Goal: Information Seeking & Learning: Learn about a topic

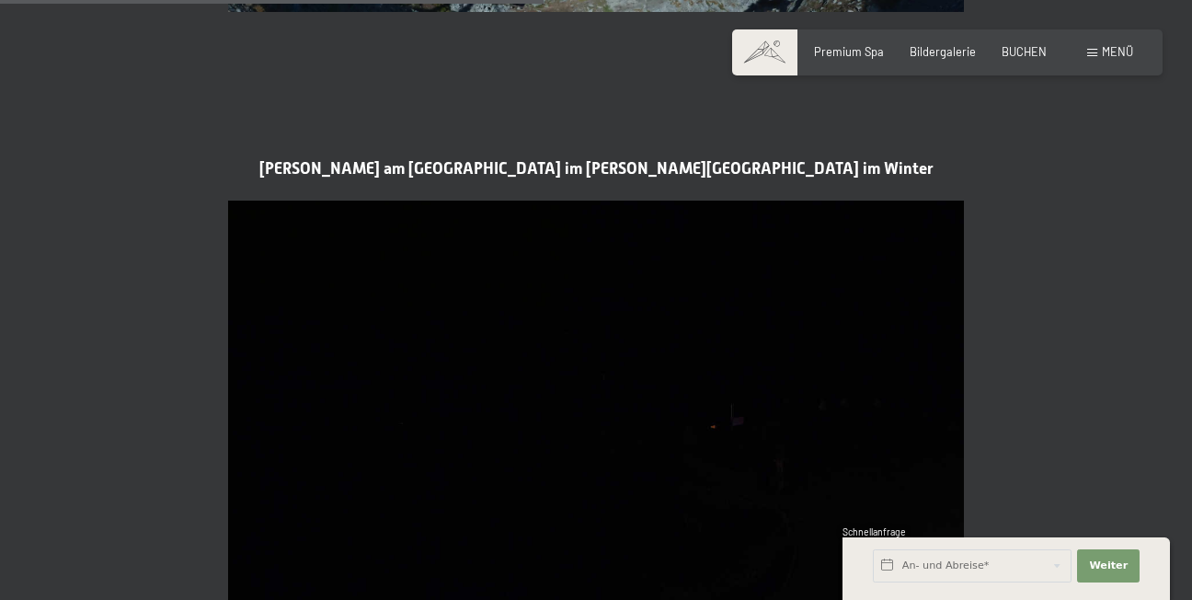
scroll to position [2440, 0]
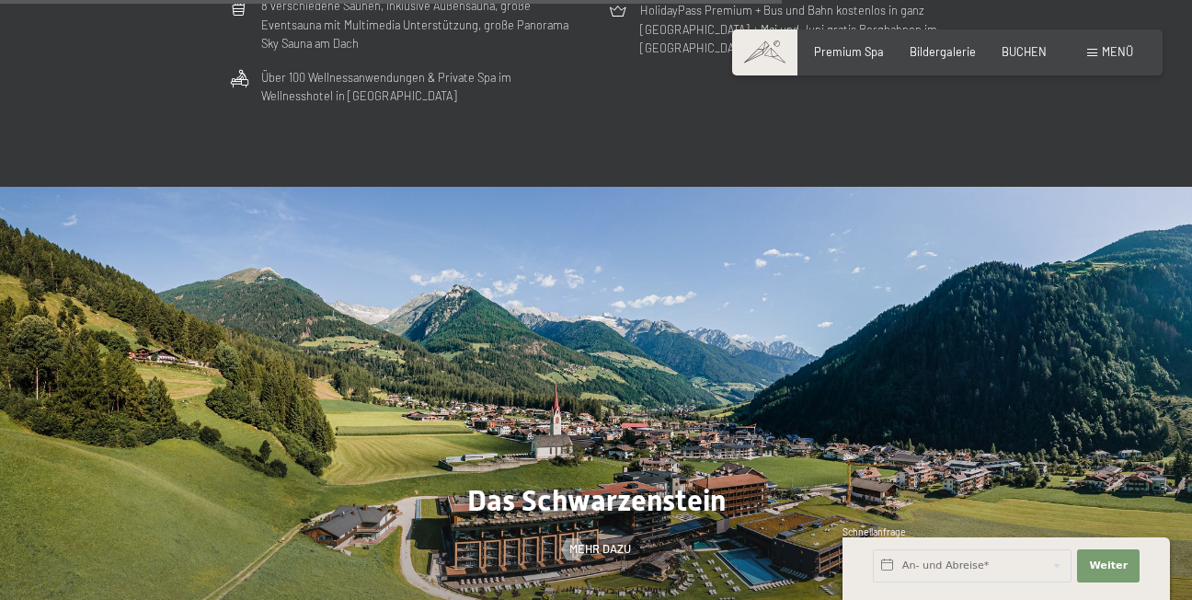
scroll to position [4691, 0]
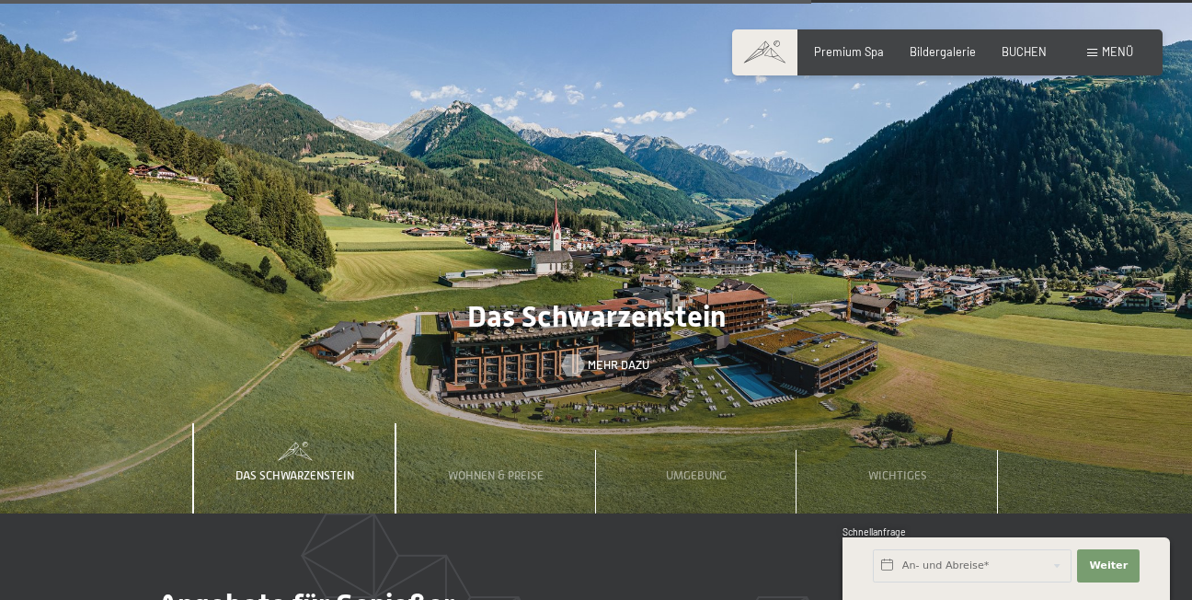
click at [579, 354] on div at bounding box center [573, 365] width 13 height 22
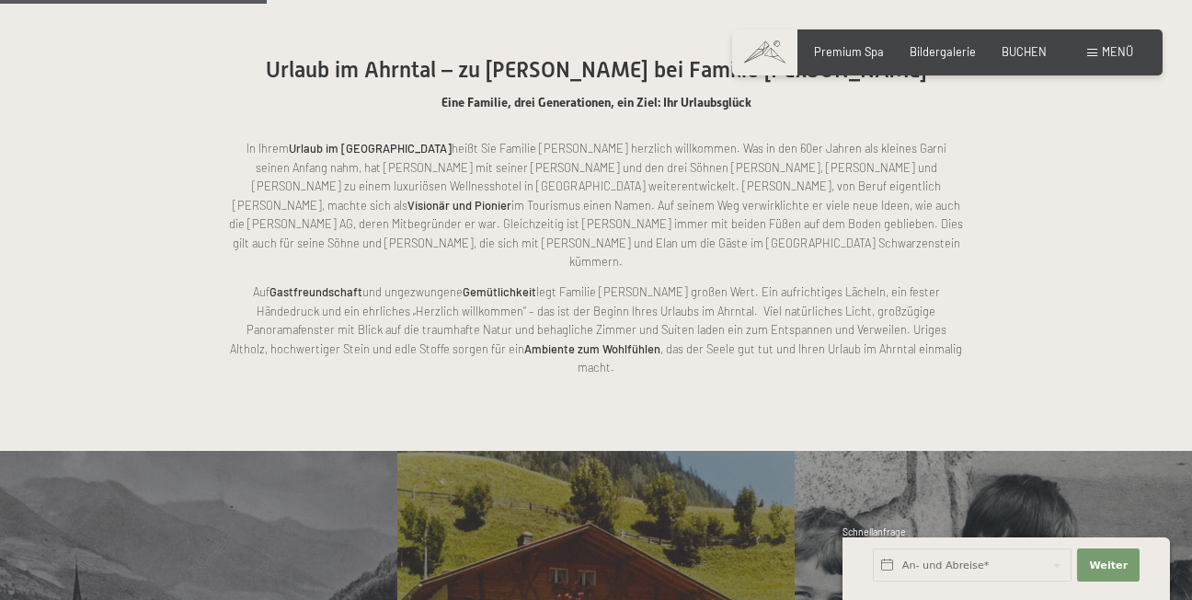
scroll to position [1288, 0]
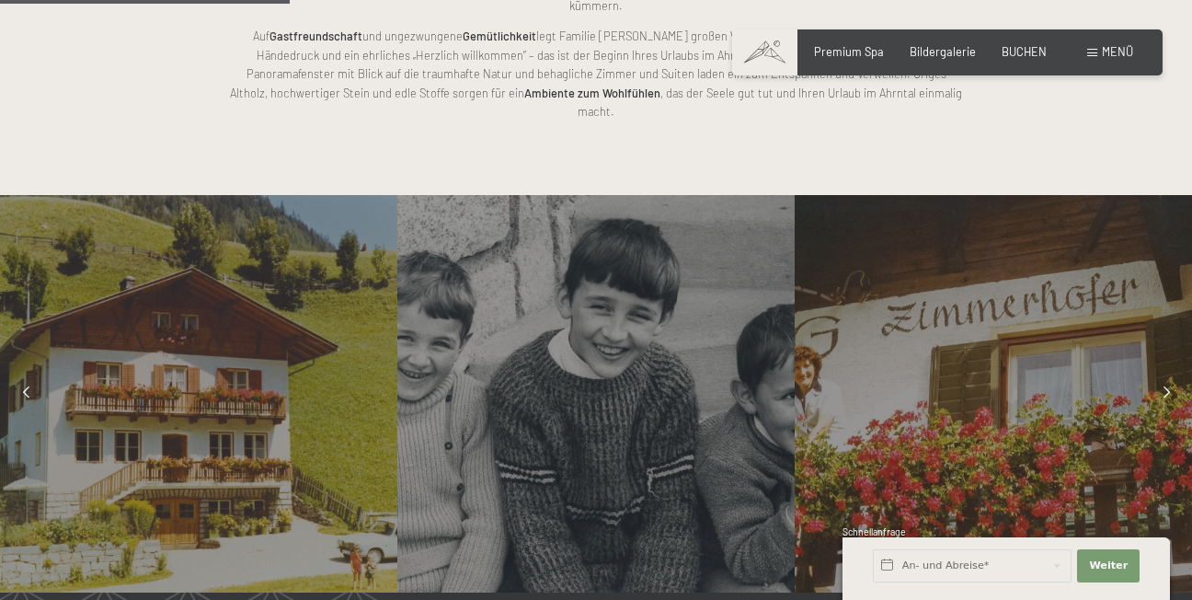
click at [1167, 387] on icon at bounding box center [1167, 393] width 6 height 12
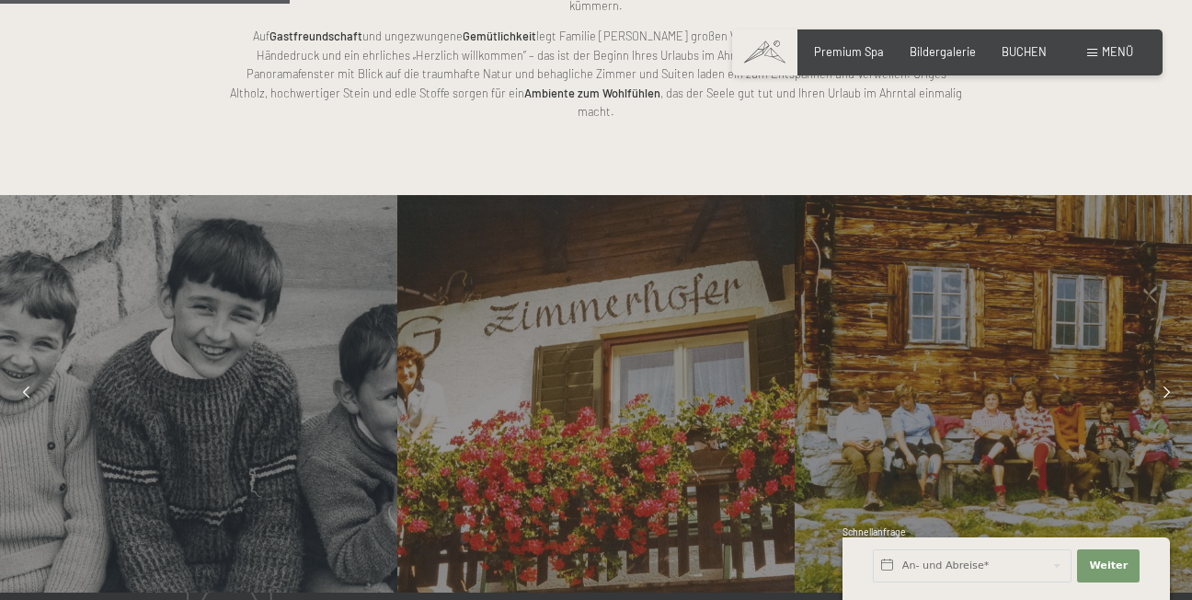
click at [1167, 387] on icon at bounding box center [1167, 393] width 6 height 12
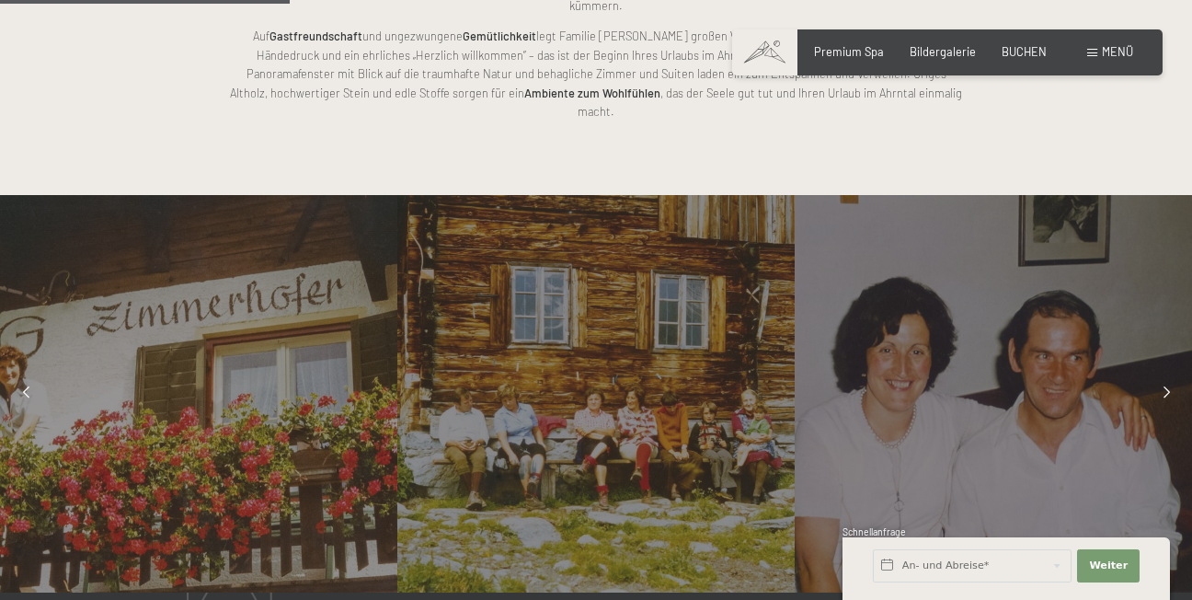
click at [1164, 387] on icon at bounding box center [1167, 393] width 6 height 12
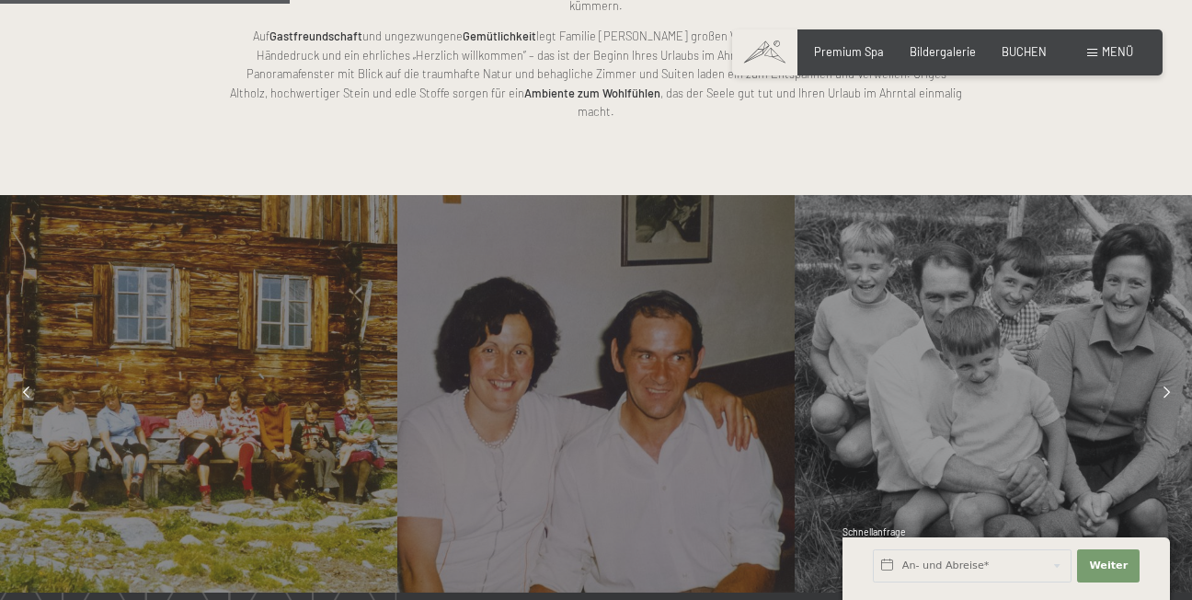
click at [1164, 387] on icon at bounding box center [1167, 393] width 6 height 12
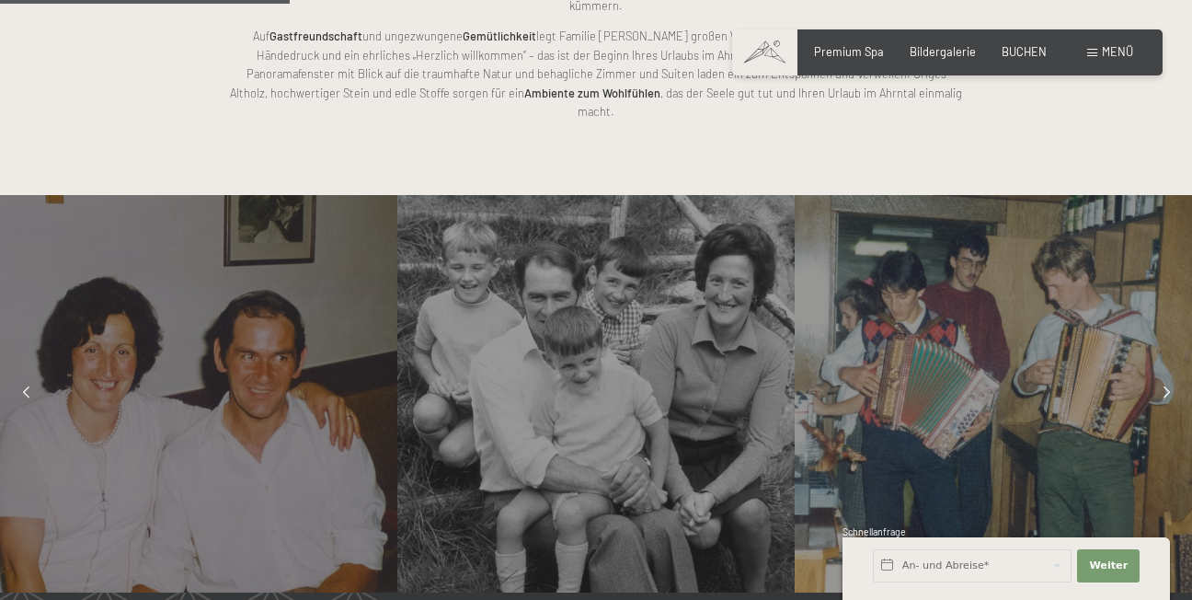
click at [1164, 387] on icon at bounding box center [1167, 393] width 6 height 12
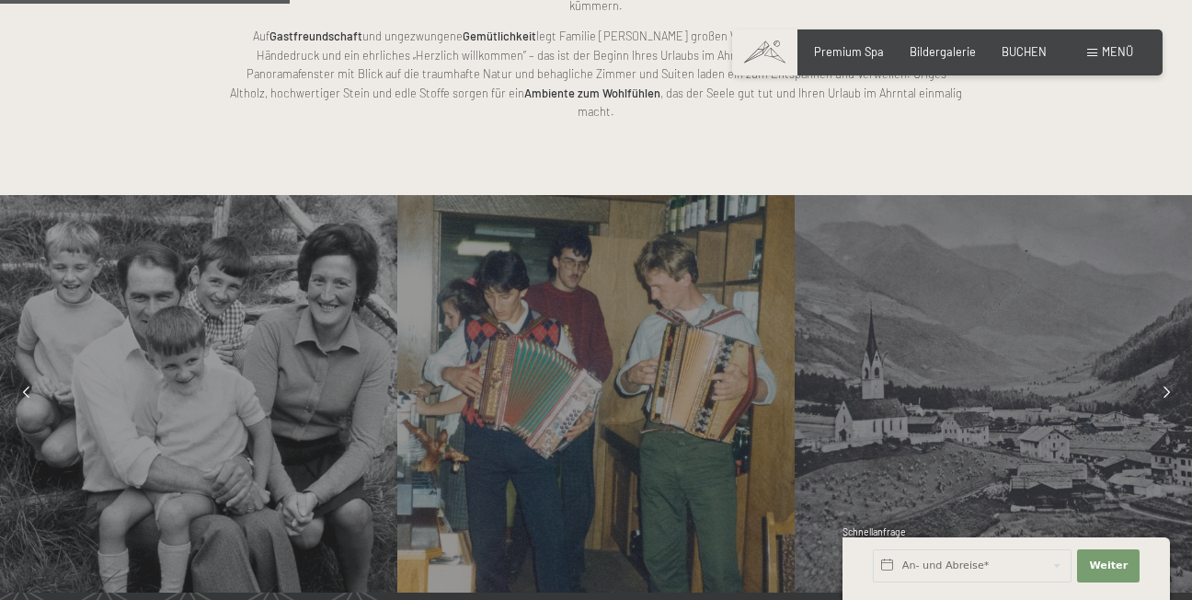
click at [1164, 387] on icon at bounding box center [1167, 393] width 6 height 12
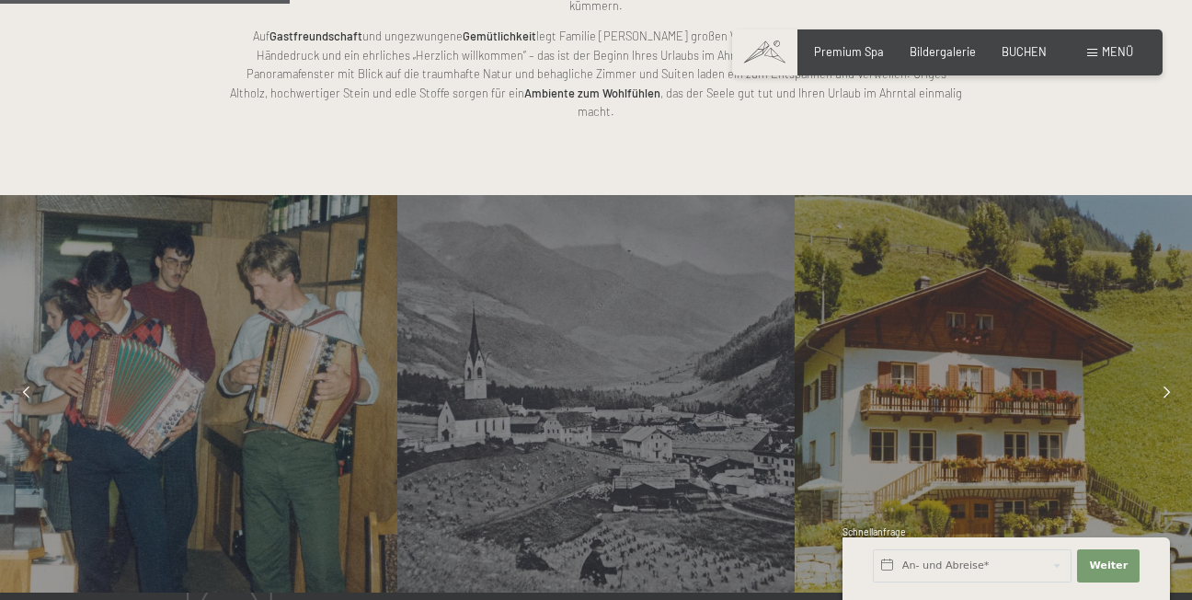
click at [1164, 387] on icon at bounding box center [1167, 393] width 6 height 12
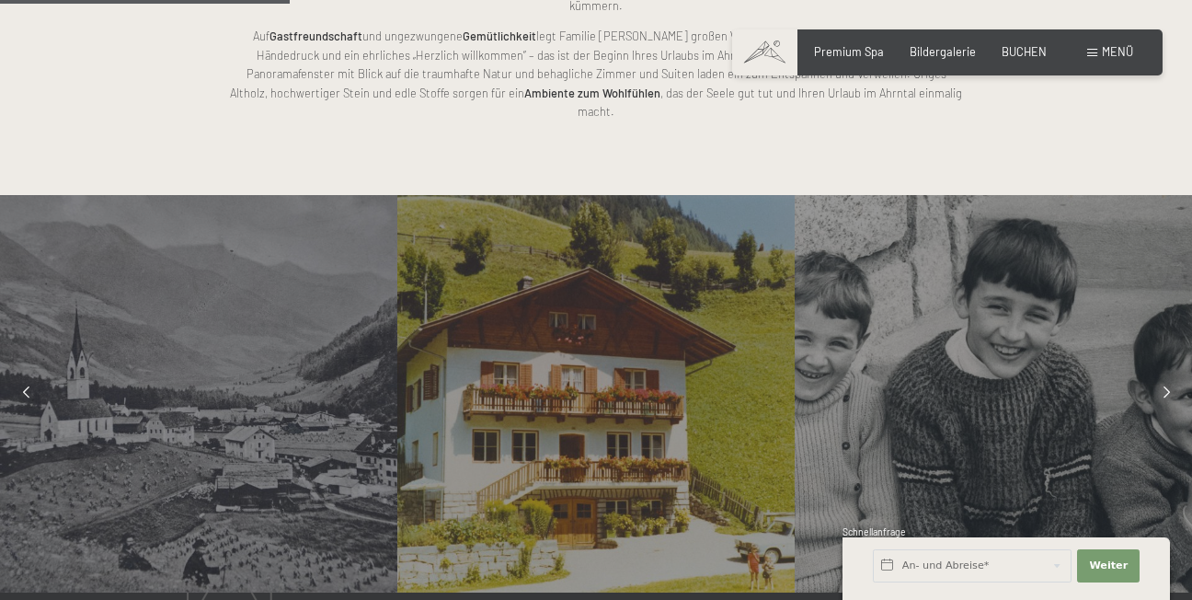
click at [1164, 387] on icon at bounding box center [1167, 393] width 6 height 12
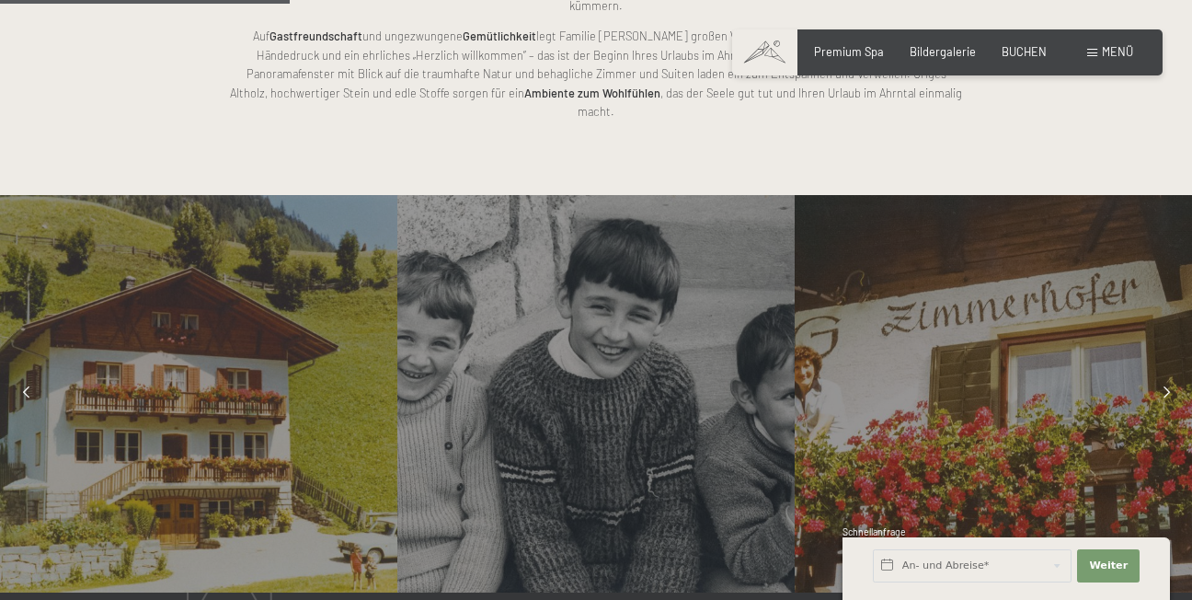
click at [1164, 387] on icon at bounding box center [1167, 393] width 6 height 12
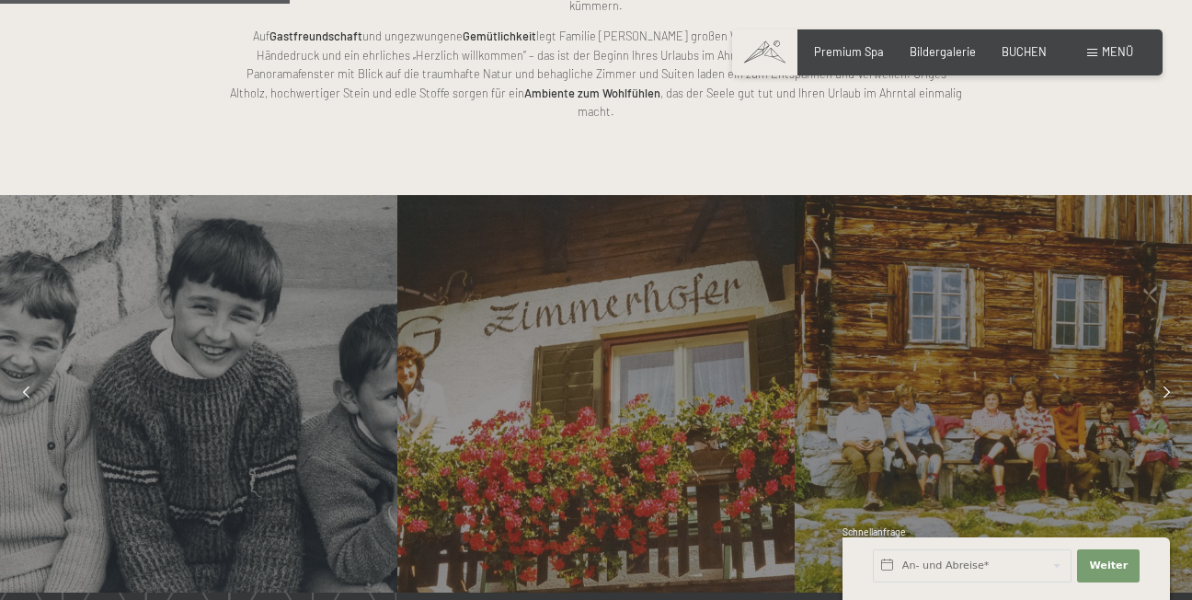
click at [1164, 387] on icon at bounding box center [1167, 393] width 6 height 12
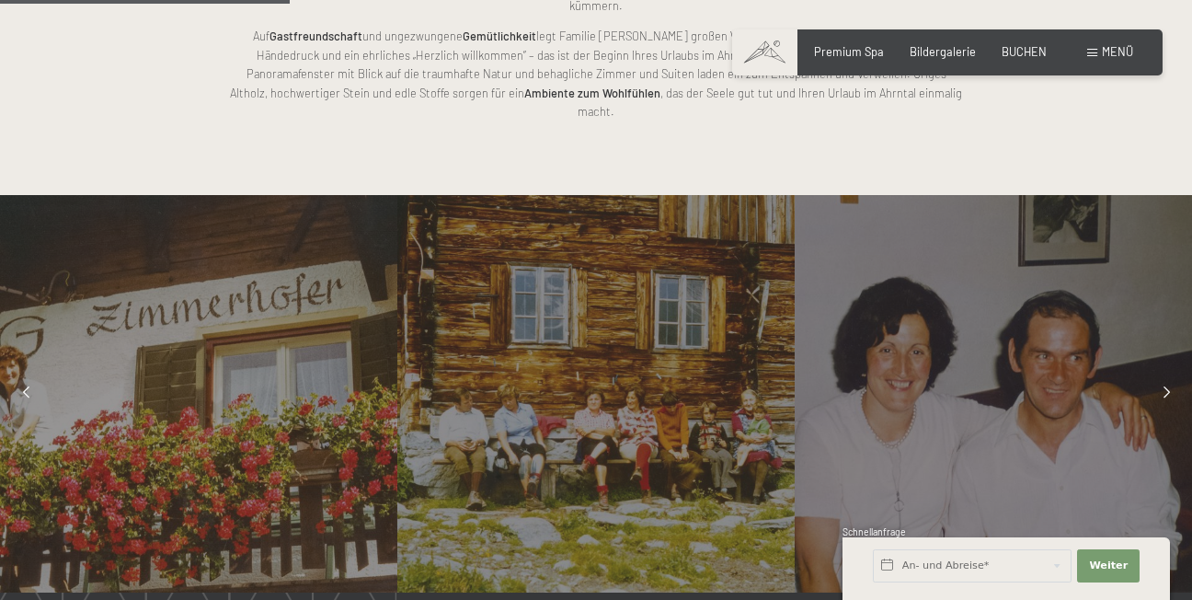
click at [1121, 53] on span "Menü" at bounding box center [1117, 51] width 31 height 15
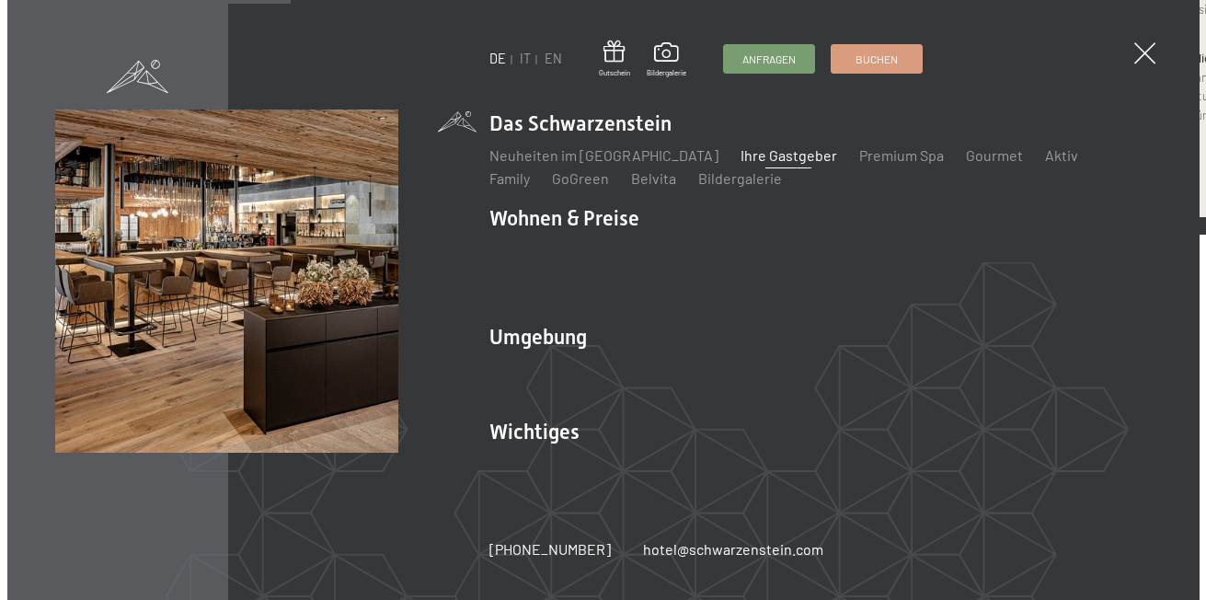
scroll to position [1253, 0]
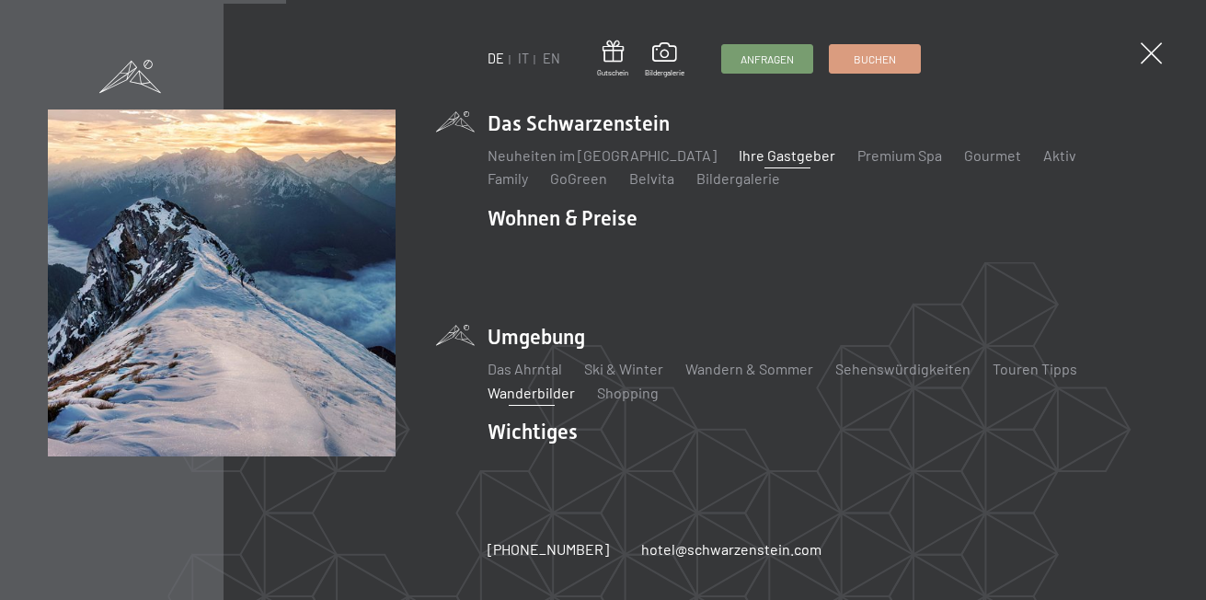
click at [528, 384] on link "Wanderbilder" at bounding box center [531, 392] width 87 height 17
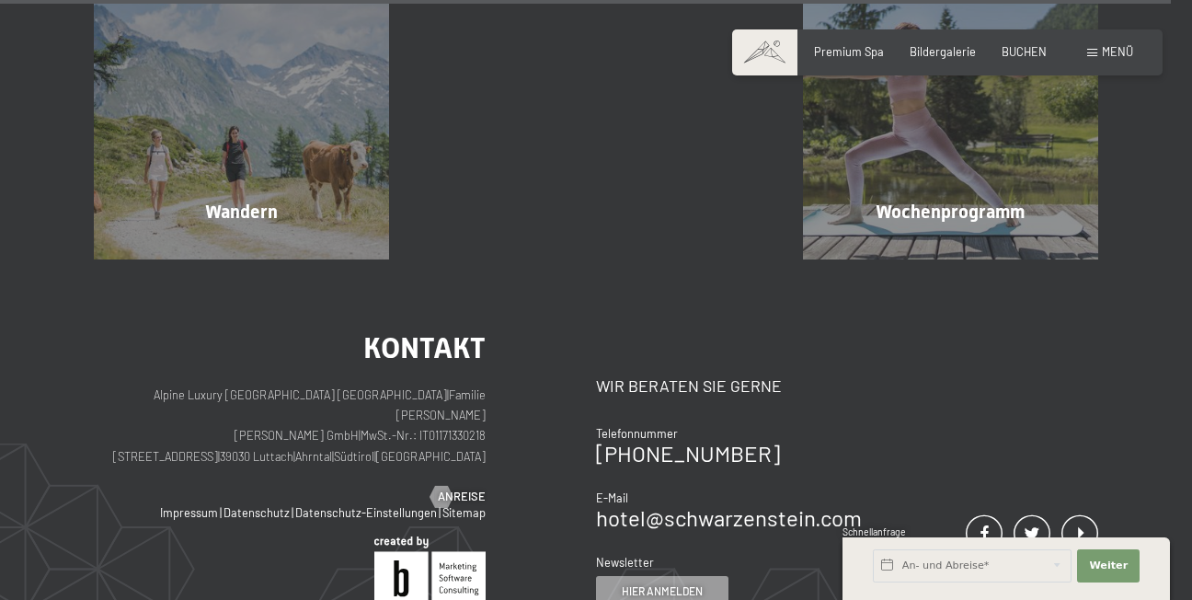
scroll to position [4173, 0]
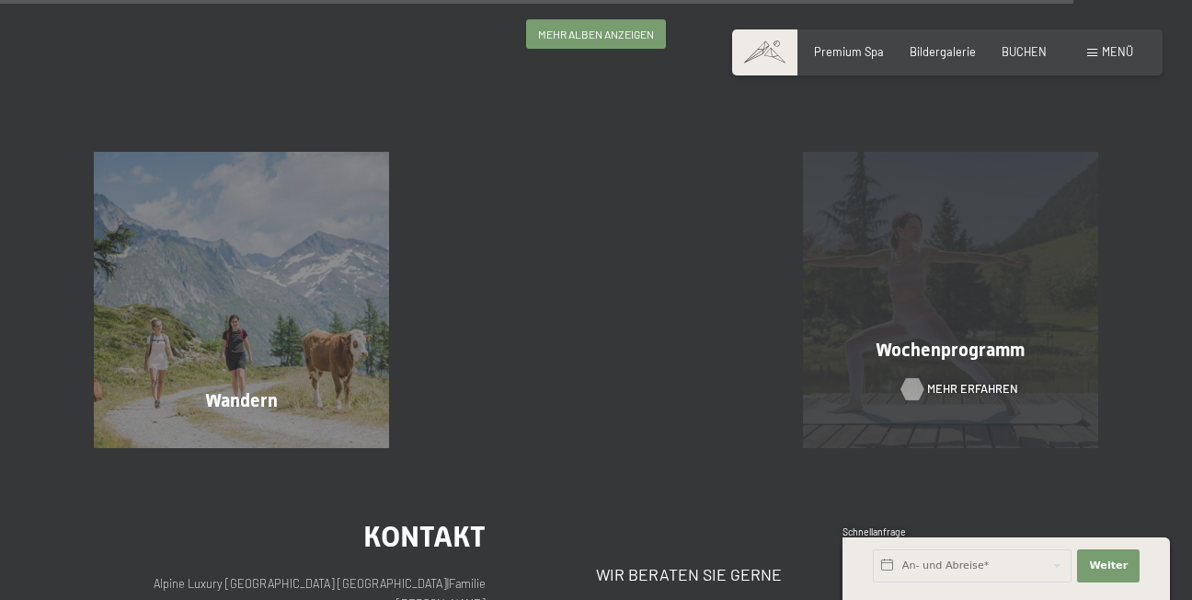
click at [915, 378] on div at bounding box center [912, 389] width 13 height 22
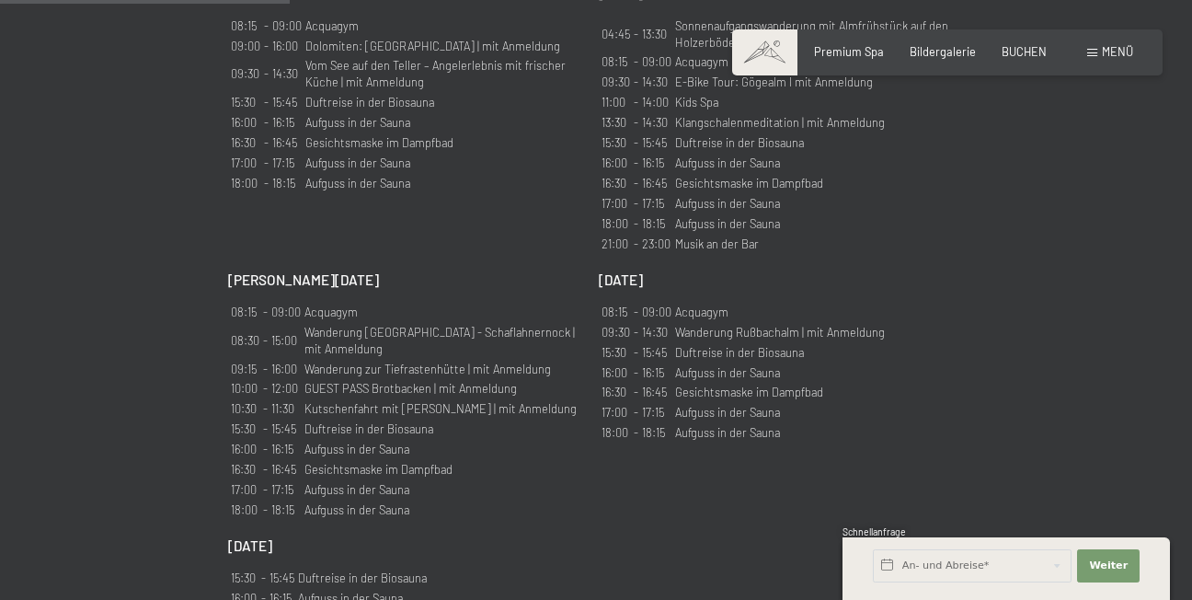
scroll to position [1564, 0]
